Goal: Transaction & Acquisition: Purchase product/service

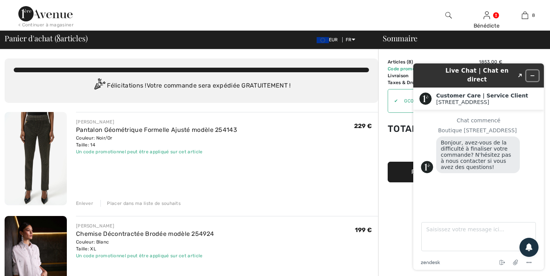
click at [533, 73] on icon "Réduire le widget" at bounding box center [531, 75] width 5 height 5
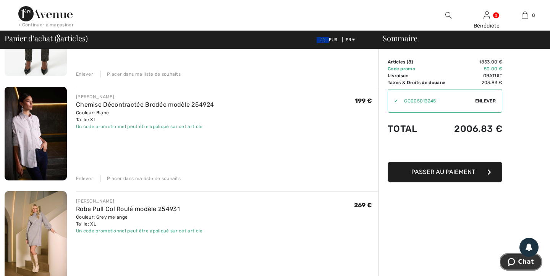
scroll to position [145, 0]
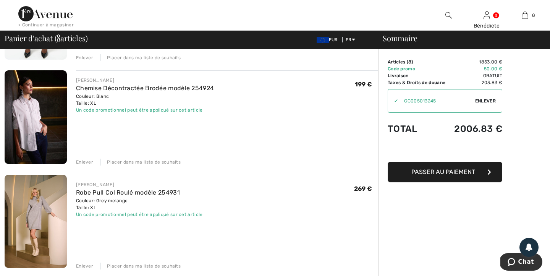
click at [38, 121] on img at bounding box center [36, 116] width 62 height 93
click at [86, 160] on div "Enlever" at bounding box center [84, 161] width 17 height 7
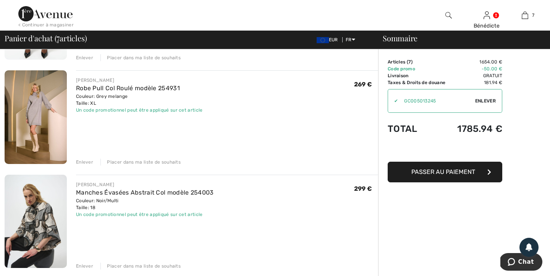
click at [84, 160] on div "Enlever" at bounding box center [84, 161] width 17 height 7
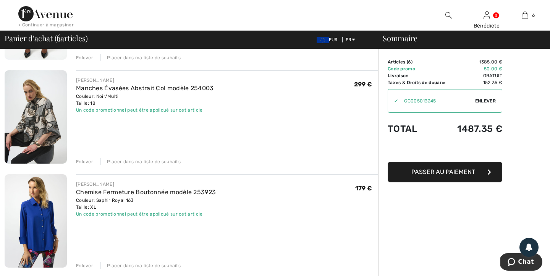
click at [84, 160] on div "Enlever" at bounding box center [84, 161] width 17 height 7
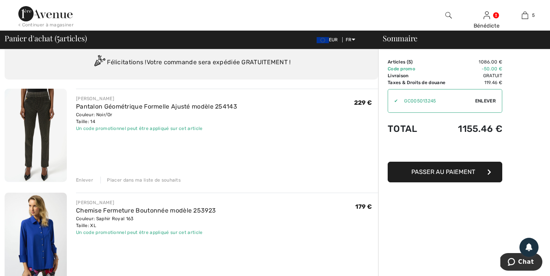
scroll to position [23, 0]
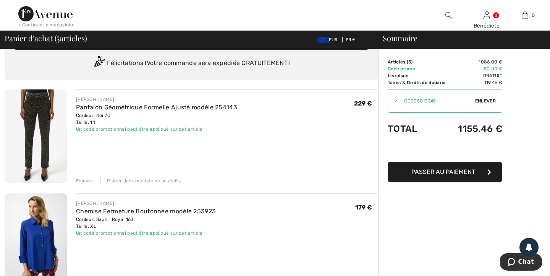
click at [48, 233] on img at bounding box center [36, 239] width 62 height 93
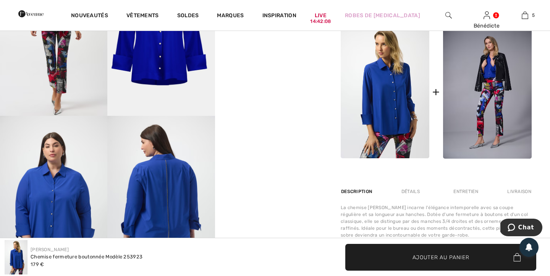
scroll to position [368, 0]
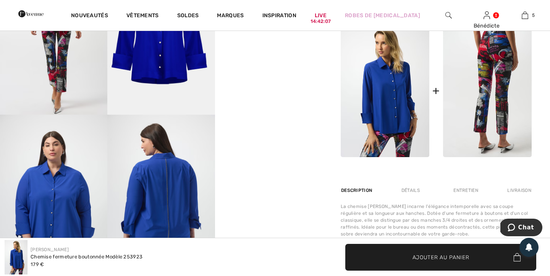
click at [473, 97] on img at bounding box center [487, 90] width 89 height 133
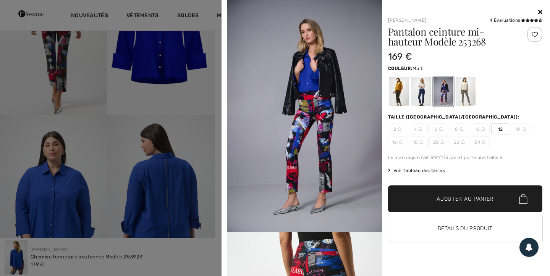
click at [407, 97] on div at bounding box center [399, 91] width 20 height 29
click at [395, 93] on div at bounding box center [399, 91] width 20 height 29
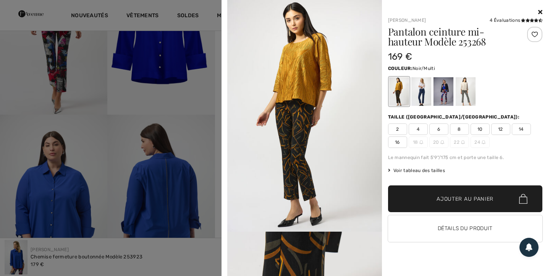
click at [443, 89] on div at bounding box center [443, 91] width 20 height 29
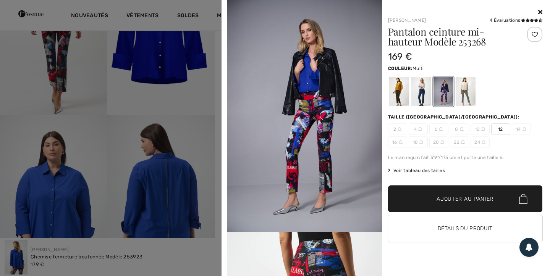
click at [465, 91] on div at bounding box center [465, 91] width 20 height 29
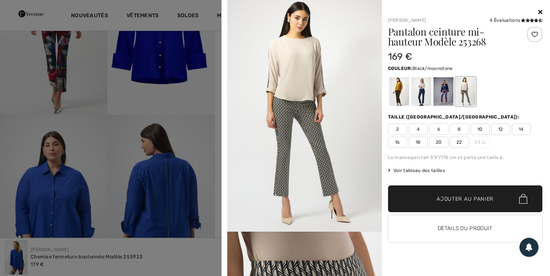
click at [447, 95] on div at bounding box center [443, 91] width 20 height 29
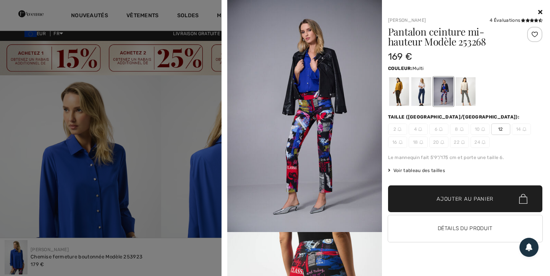
scroll to position [0, 0]
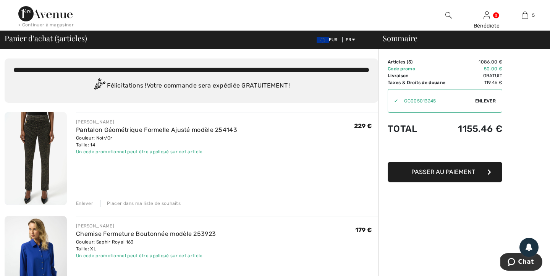
click at [446, 14] on img at bounding box center [448, 15] width 6 height 9
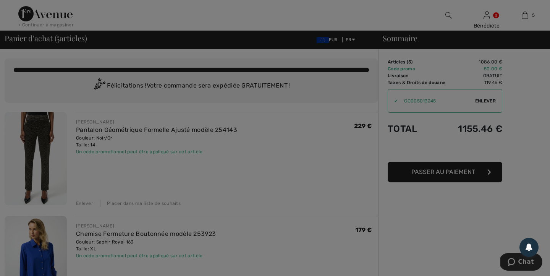
click at [0, 0] on div "Rechercher Effacer" at bounding box center [0, 0] width 0 height 0
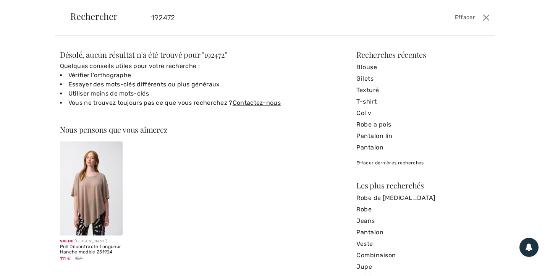
drag, startPoint x: 191, startPoint y: 19, endPoint x: 133, endPoint y: 18, distance: 58.0
click at [133, 18] on form "192472 Effacer" at bounding box center [304, 17] width 354 height 23
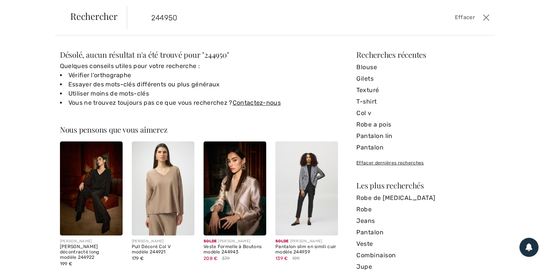
type input "244950"
